Goal: Check status: Check status

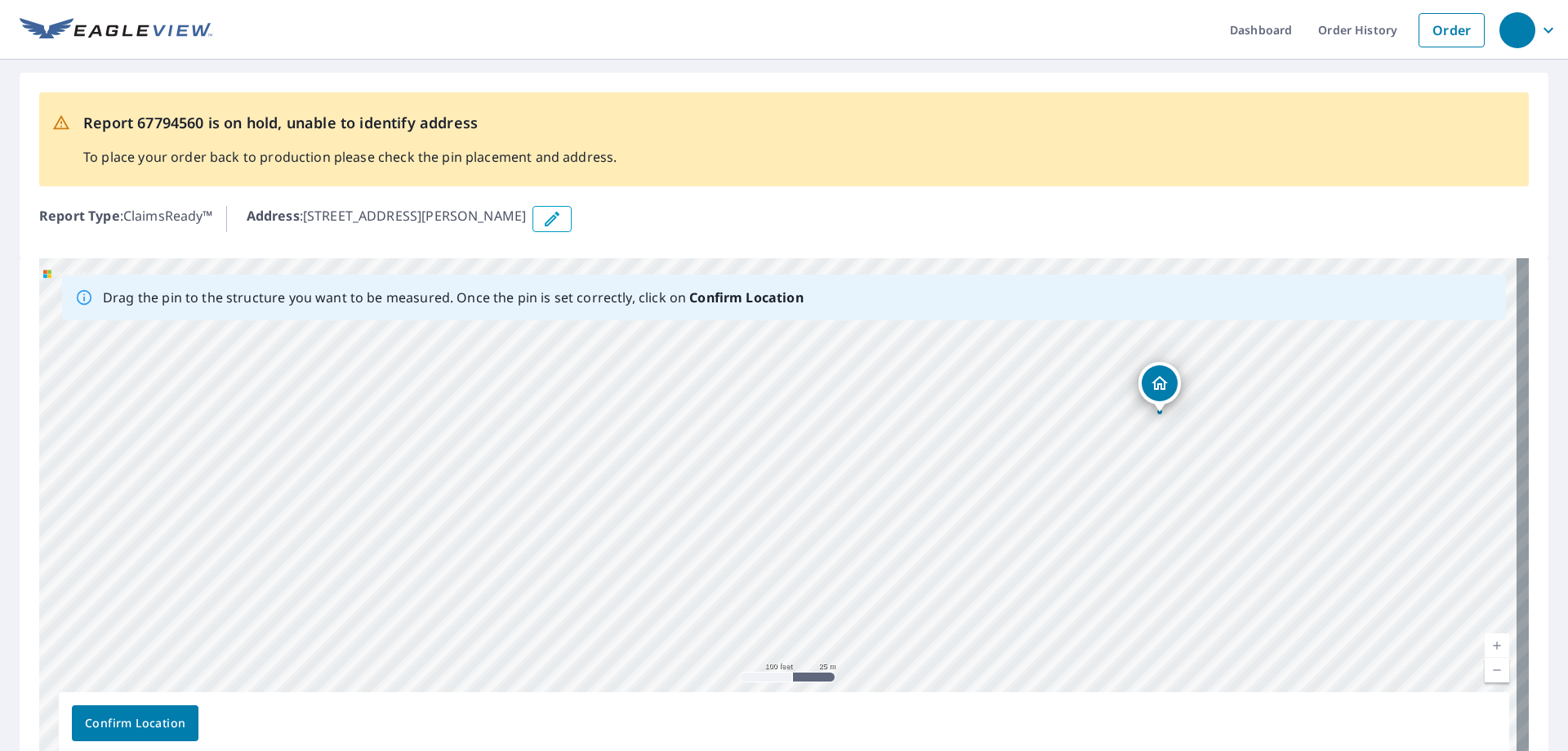
drag, startPoint x: 886, startPoint y: 422, endPoint x: 1165, endPoint y: 382, distance: 281.9
click at [94, 718] on span "Confirm Location" at bounding box center [135, 723] width 100 height 20
